Goal: Navigation & Orientation: Go to known website

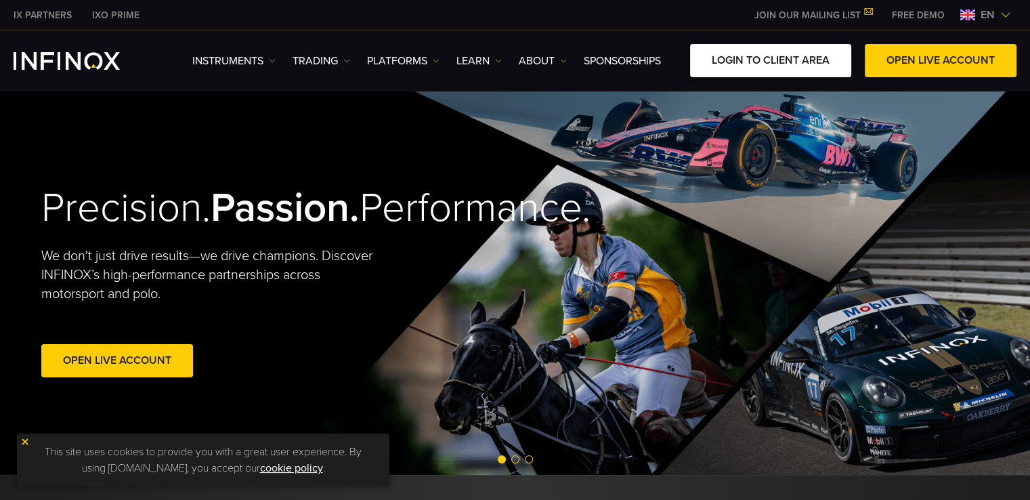
click at [713, 51] on link "LOGIN TO CLIENT AREA" at bounding box center [770, 60] width 161 height 33
